Goal: Task Accomplishment & Management: Manage account settings

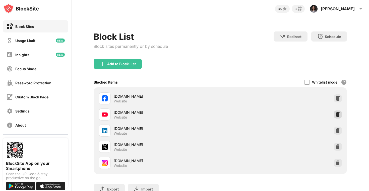
click at [339, 113] on img at bounding box center [338, 114] width 5 height 5
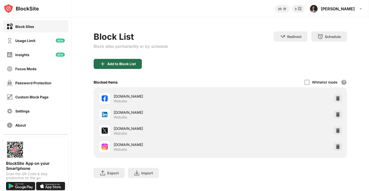
click at [114, 61] on div "Add to Block List" at bounding box center [118, 64] width 48 height 10
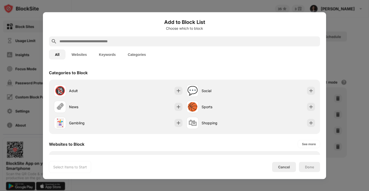
click at [110, 52] on button "Keywords" at bounding box center [107, 54] width 29 height 10
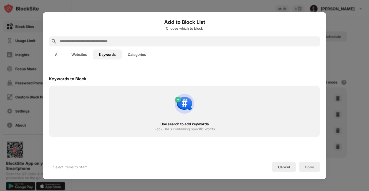
click at [110, 41] on input "text" at bounding box center [188, 41] width 259 height 6
click at [70, 56] on button "Websites" at bounding box center [79, 54] width 27 height 10
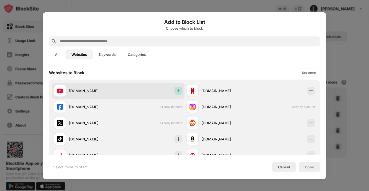
click at [179, 90] on img at bounding box center [178, 90] width 5 height 5
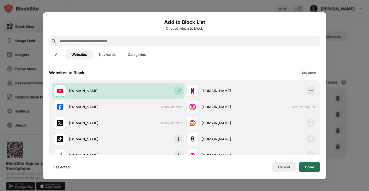
click at [314, 165] on div "Done" at bounding box center [309, 167] width 21 height 10
